Goal: Task Accomplishment & Management: Manage account settings

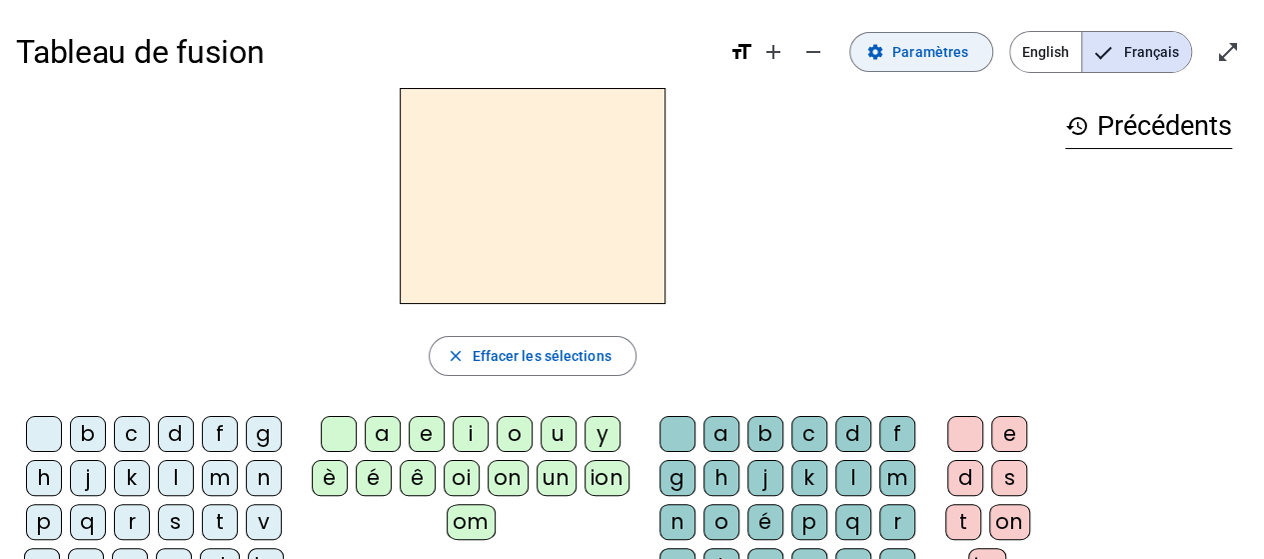
click at [915, 57] on span "Paramètres" at bounding box center [930, 52] width 76 height 24
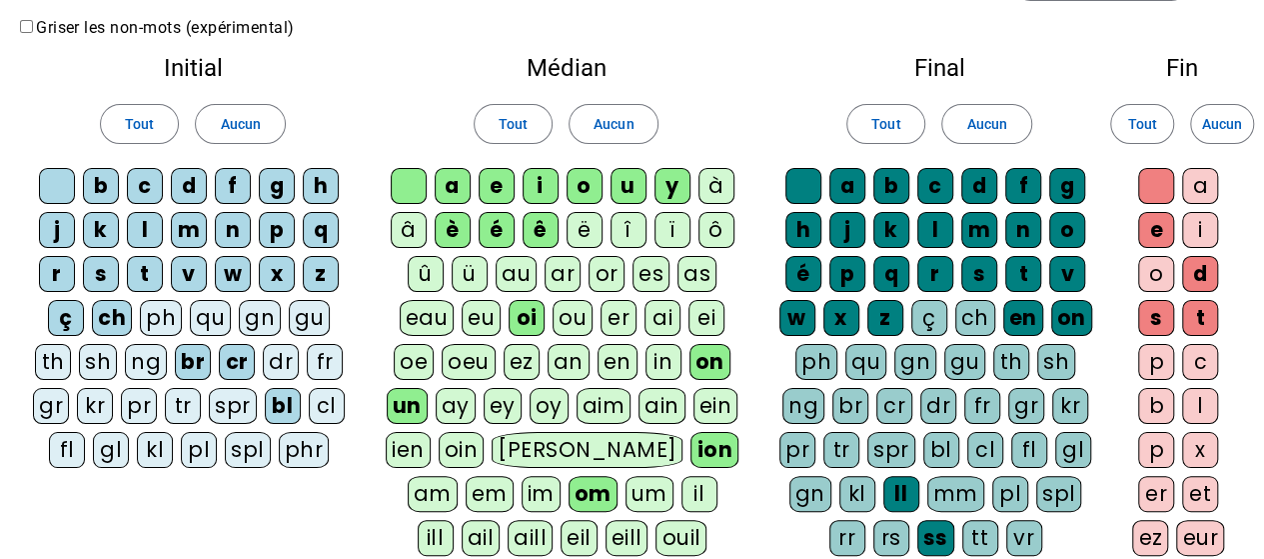
scroll to position [100, 0]
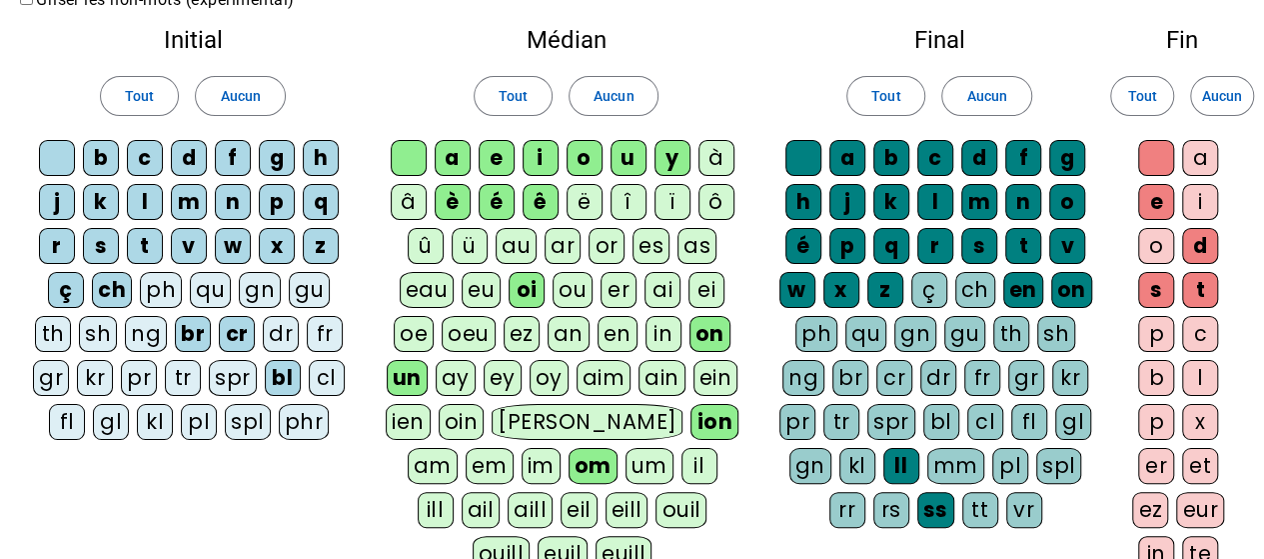
click at [691, 410] on div "ion" at bounding box center [715, 422] width 48 height 36
drag, startPoint x: 466, startPoint y: 459, endPoint x: 463, endPoint y: 449, distance: 10.4
click at [569, 459] on div "om" at bounding box center [593, 466] width 49 height 36
click at [405, 384] on div "un" at bounding box center [407, 378] width 41 height 36
click at [573, 284] on div "ou" at bounding box center [573, 290] width 40 height 36
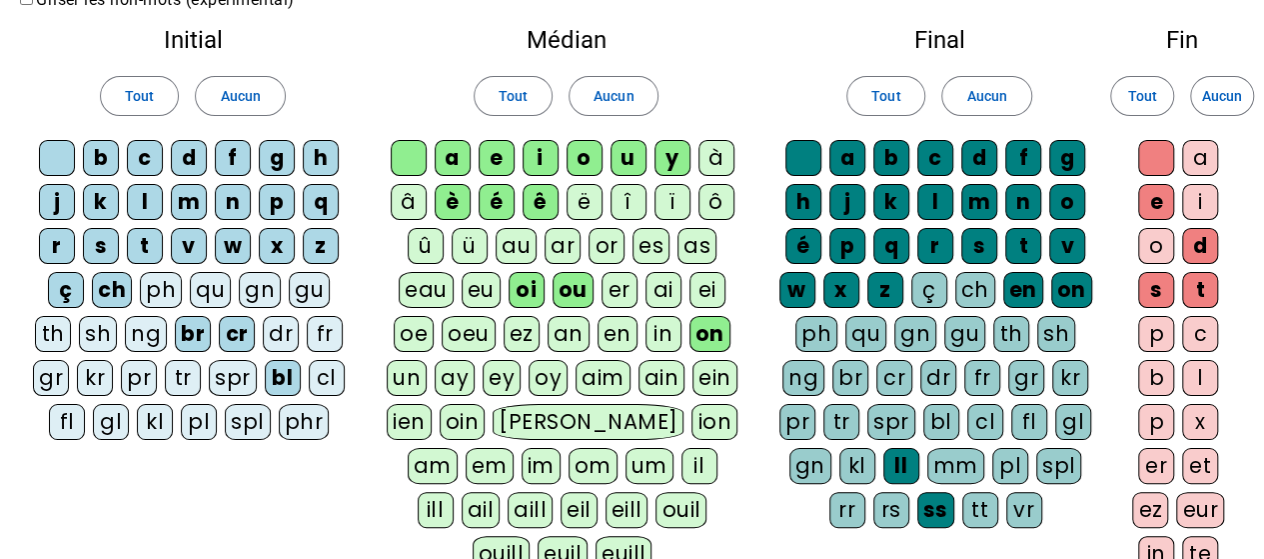
click at [970, 287] on div "ch" at bounding box center [975, 290] width 40 height 36
drag, startPoint x: 937, startPoint y: 508, endPoint x: 930, endPoint y: 498, distance: 12.2
click at [937, 508] on div "ss" at bounding box center [935, 510] width 37 height 36
click at [904, 465] on div "ll" at bounding box center [901, 466] width 36 height 36
click at [1203, 285] on div "t" at bounding box center [1200, 290] width 36 height 36
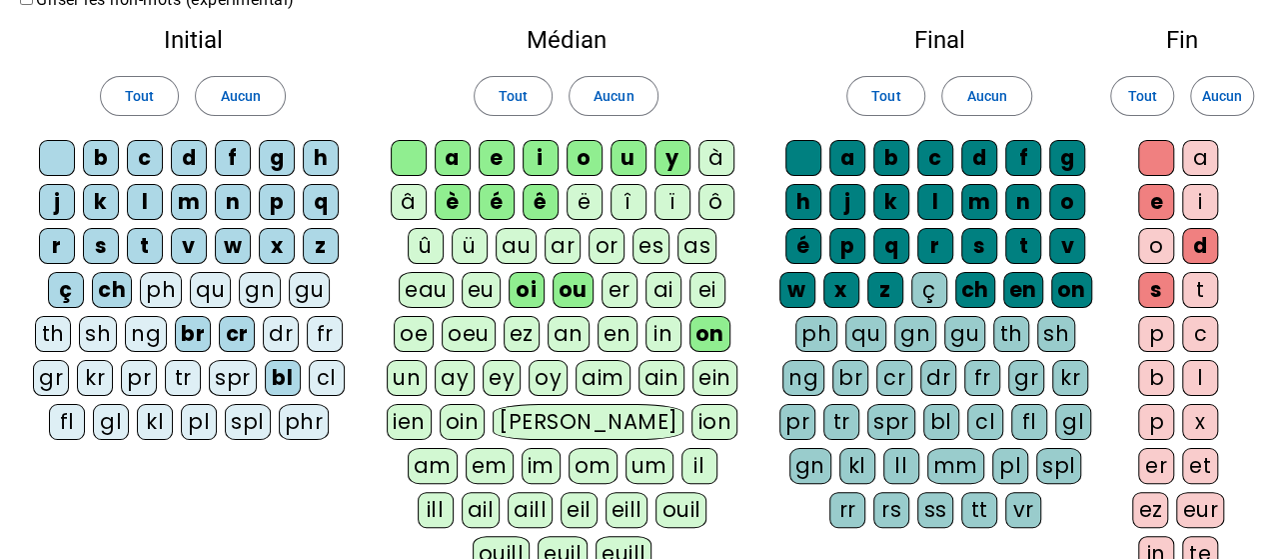
click at [1199, 240] on div "d" at bounding box center [1200, 246] width 36 height 36
click at [1152, 291] on div "s" at bounding box center [1156, 290] width 36 height 36
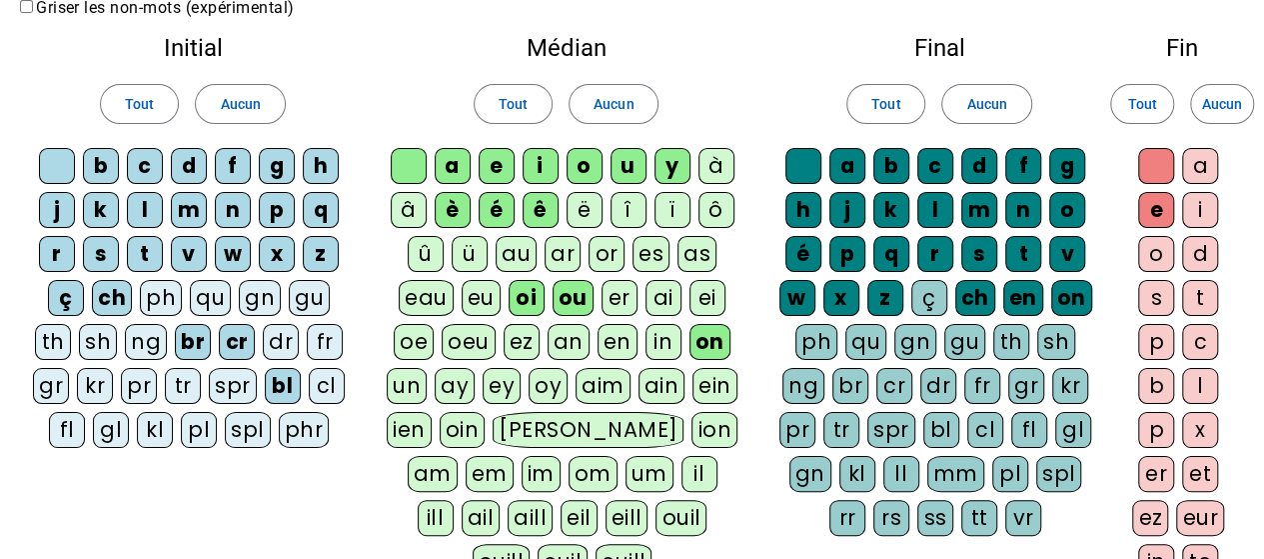
scroll to position [400, 0]
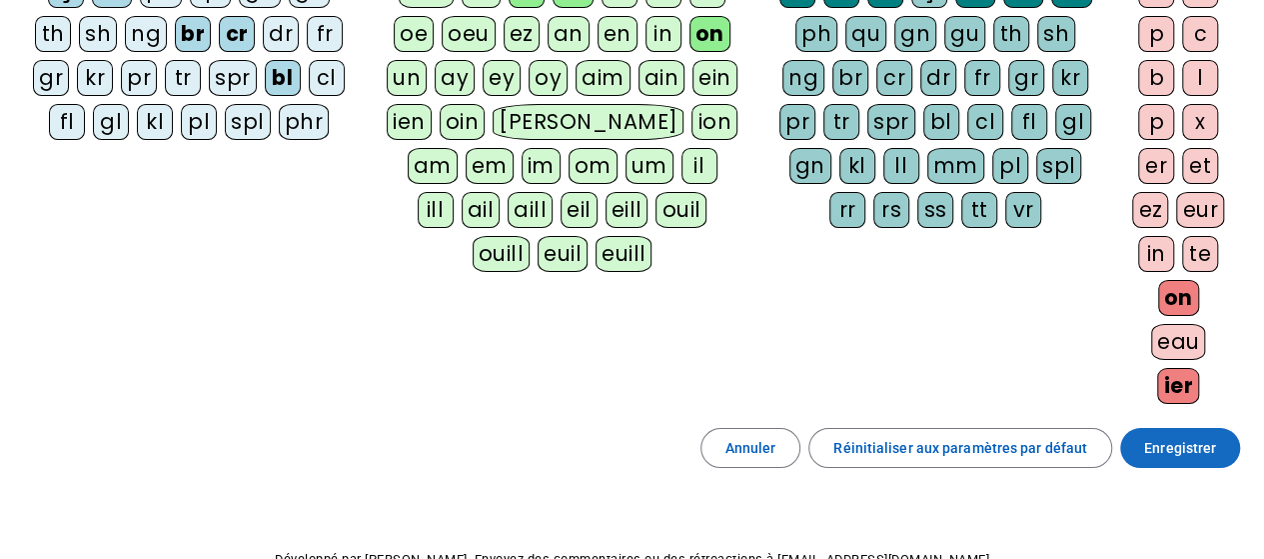
click at [1159, 443] on span "Enregistrer" at bounding box center [1180, 448] width 72 height 24
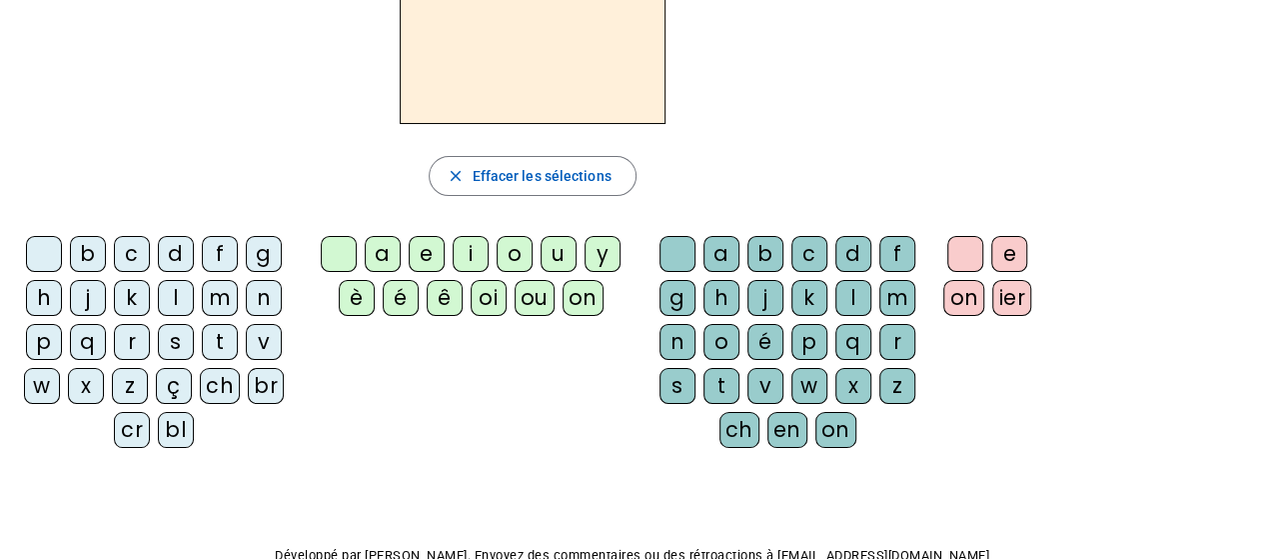
scroll to position [80, 0]
